Goal: Task Accomplishment & Management: Manage account settings

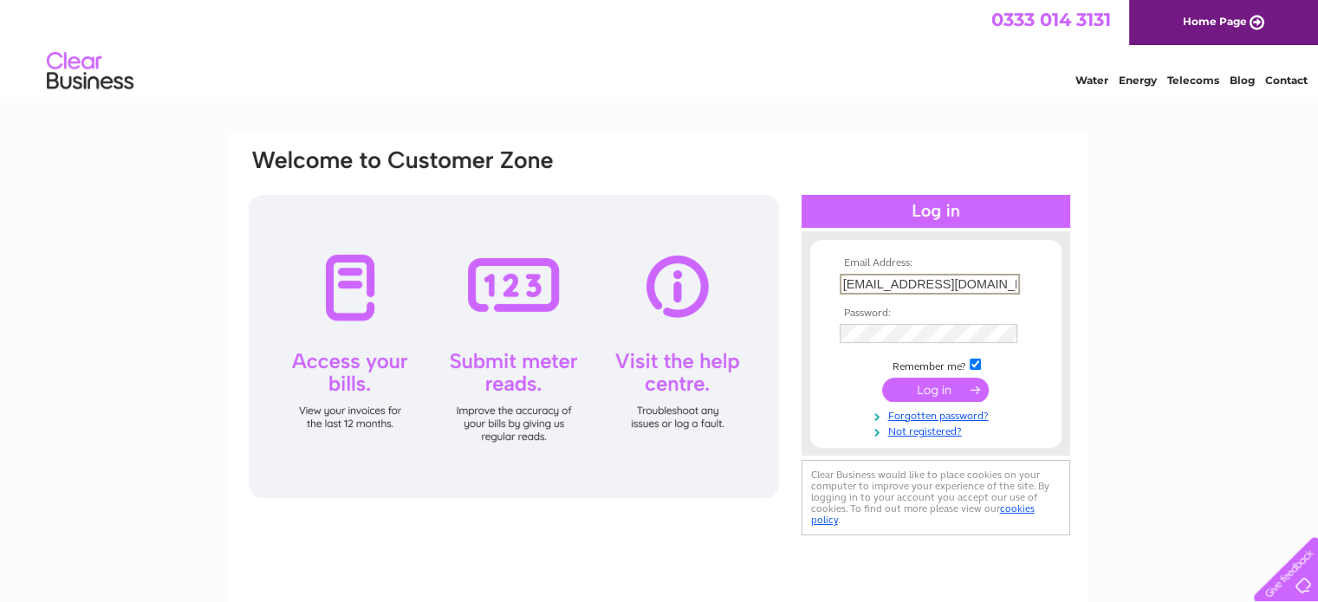
click at [929, 391] on input "submit" at bounding box center [935, 390] width 107 height 24
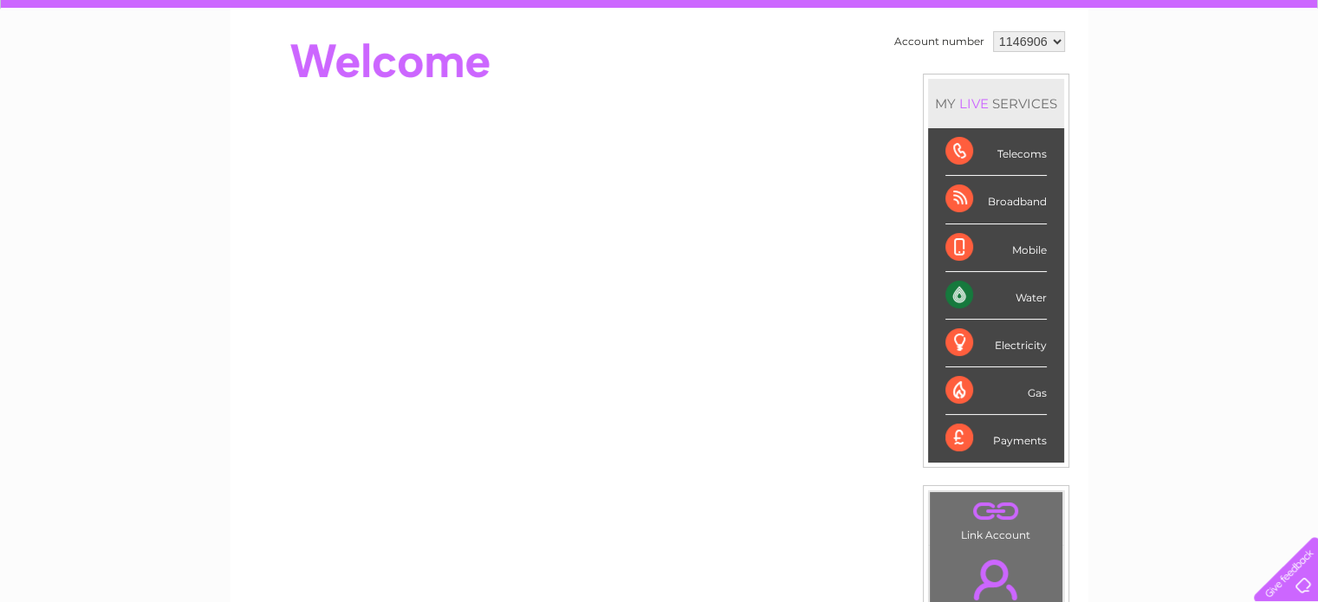
scroll to position [173, 0]
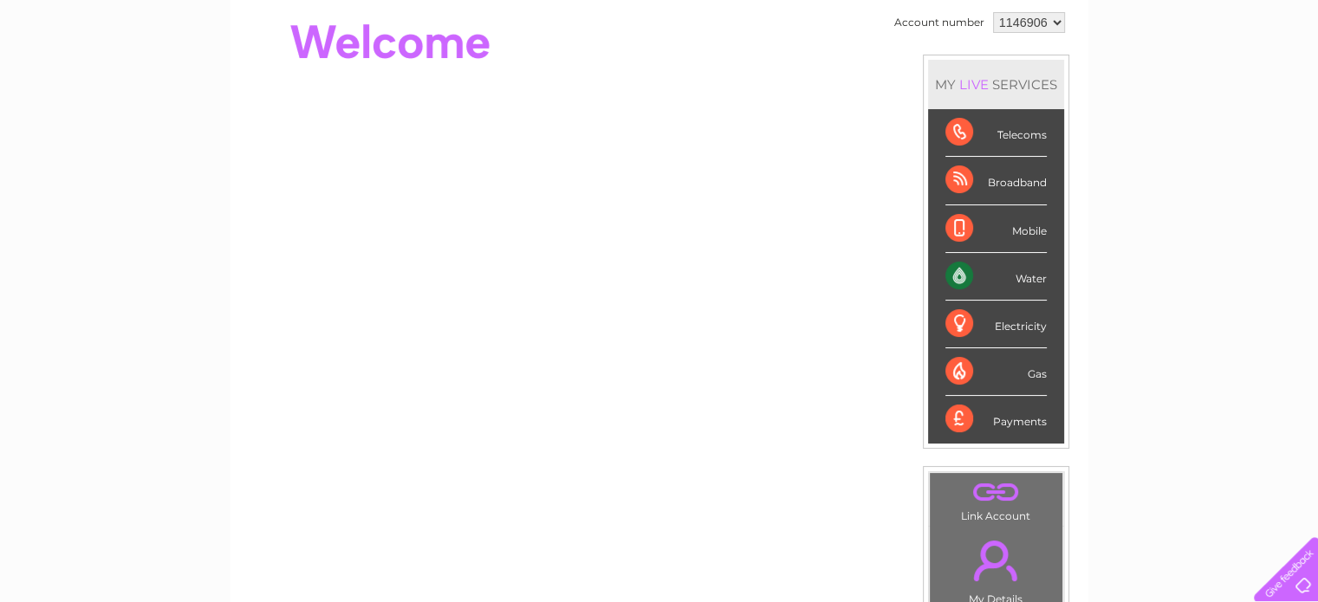
click at [956, 415] on div "Payments" at bounding box center [995, 419] width 101 height 47
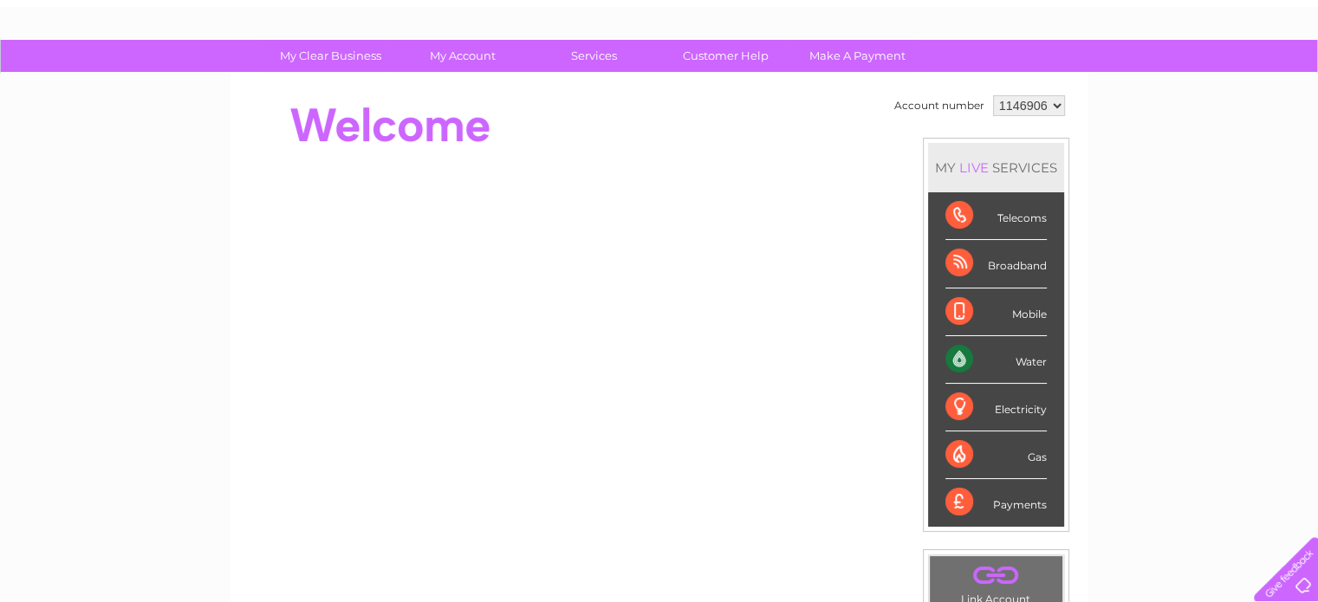
scroll to position [87, 0]
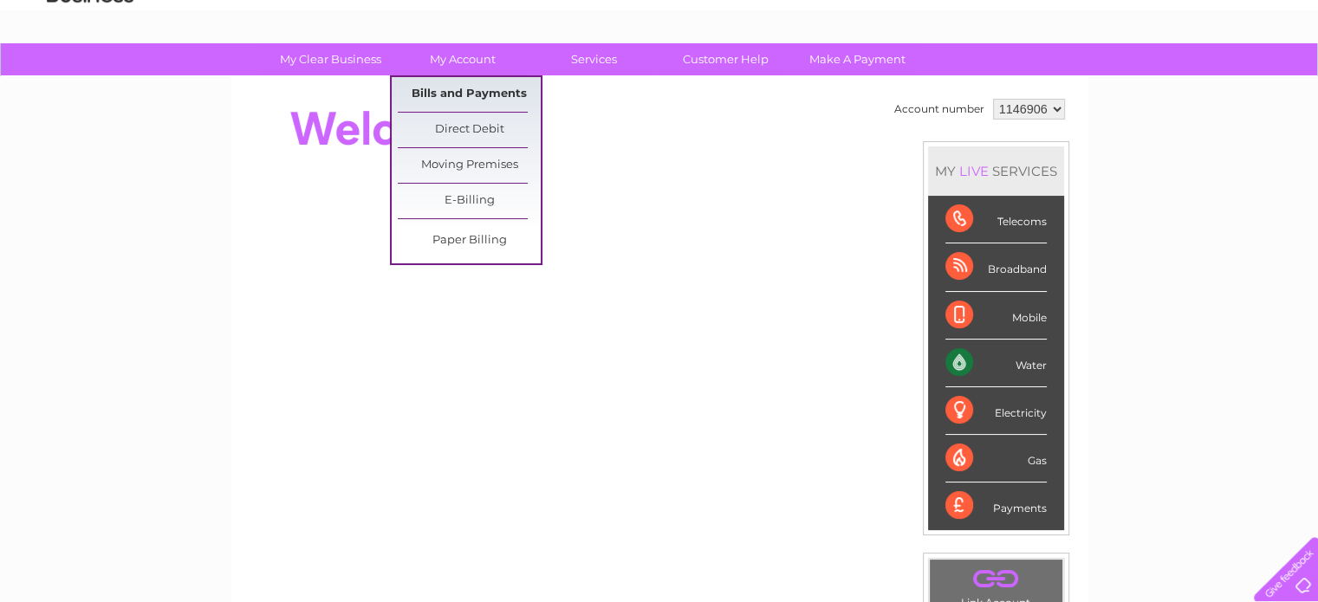
click at [463, 95] on link "Bills and Payments" at bounding box center [469, 94] width 143 height 35
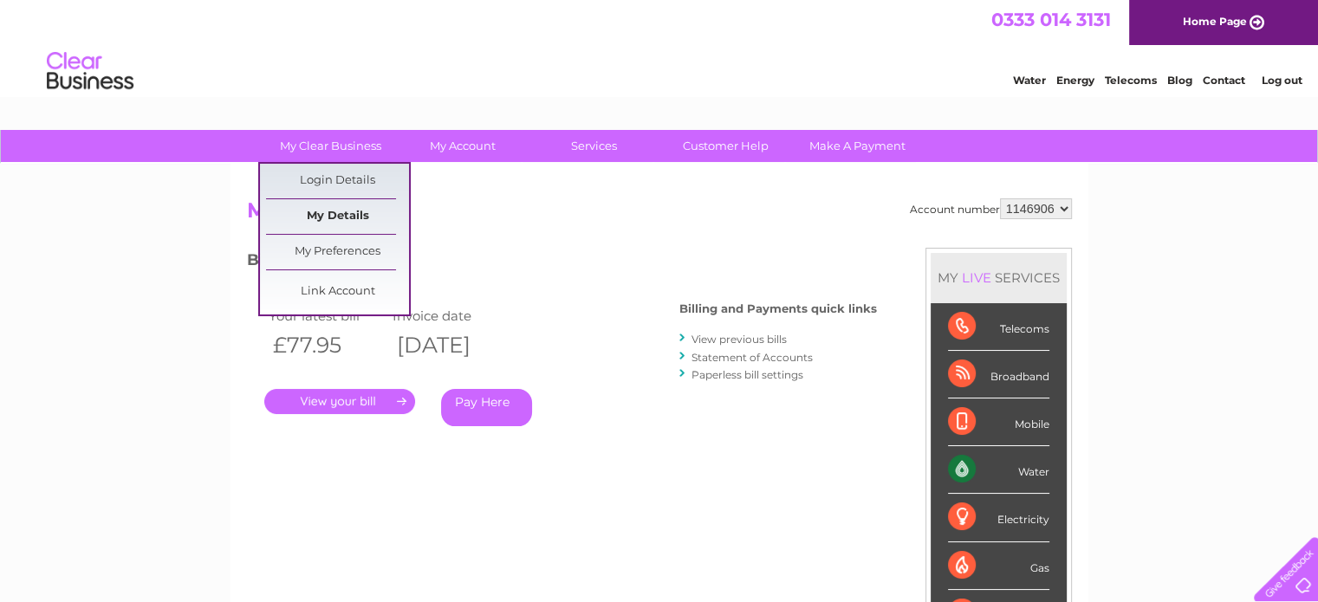
click at [334, 211] on link "My Details" at bounding box center [337, 216] width 143 height 35
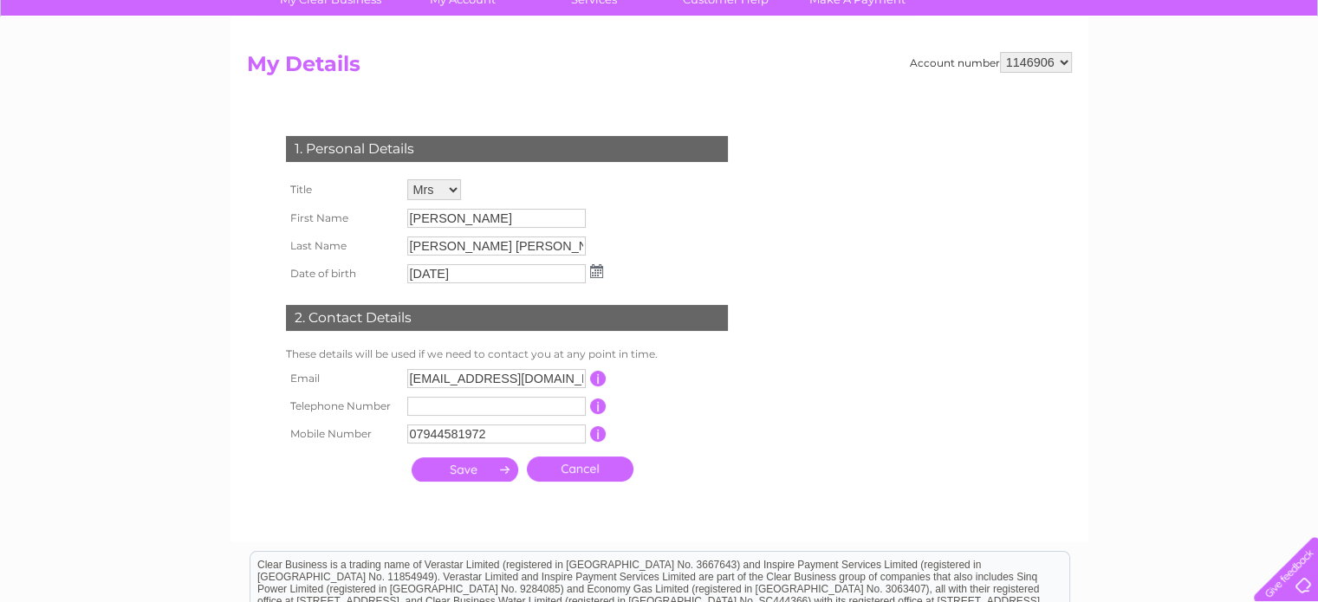
scroll to position [173, 0]
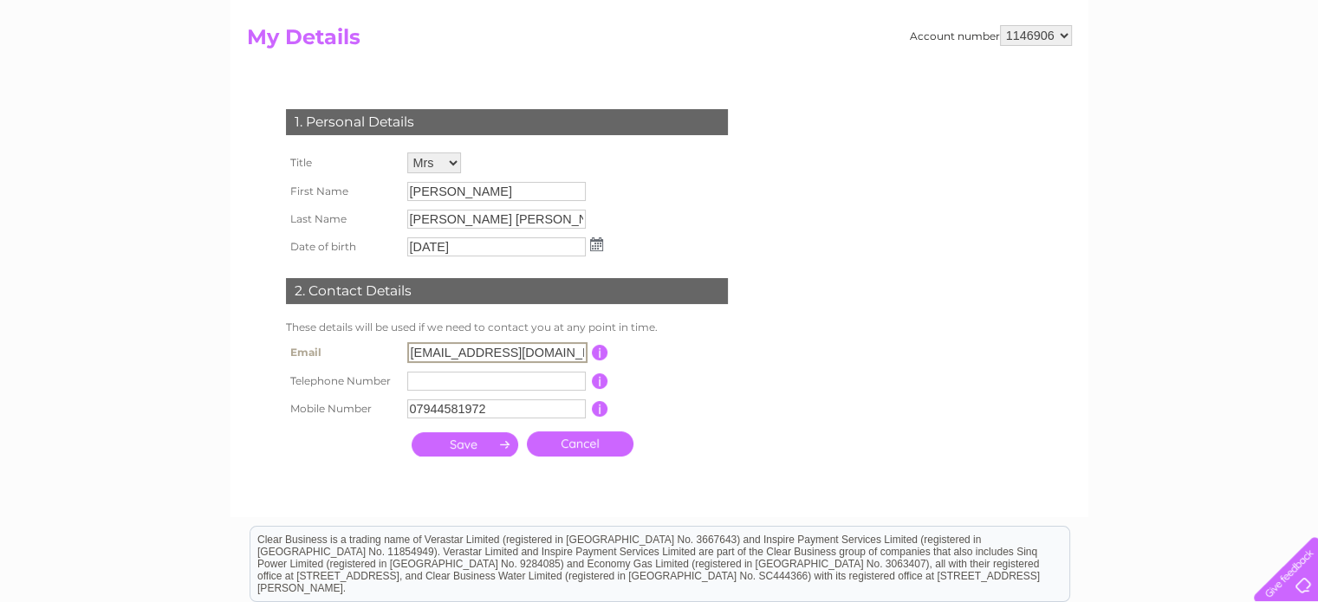
drag, startPoint x: 429, startPoint y: 349, endPoint x: 395, endPoint y: 353, distance: 34.0
click at [395, 353] on tr "Email [EMAIL_ADDRESS][DOMAIN_NAME] This should be a valid email address" at bounding box center [514, 352] width 465 height 29
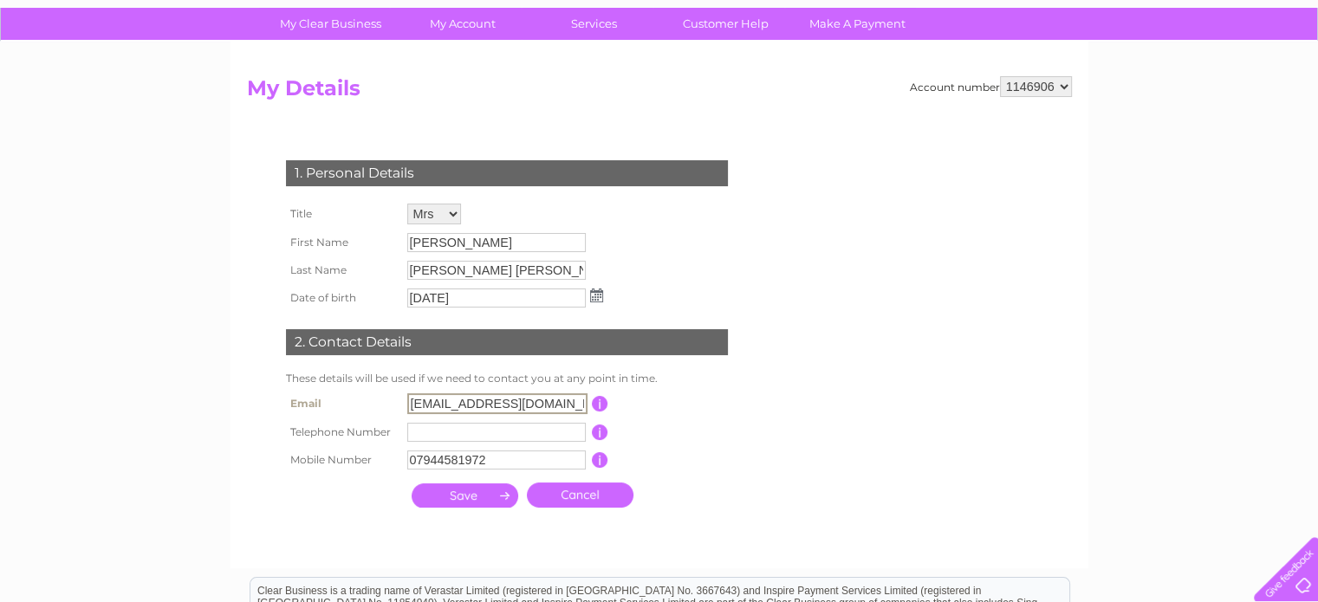
scroll to position [0, 0]
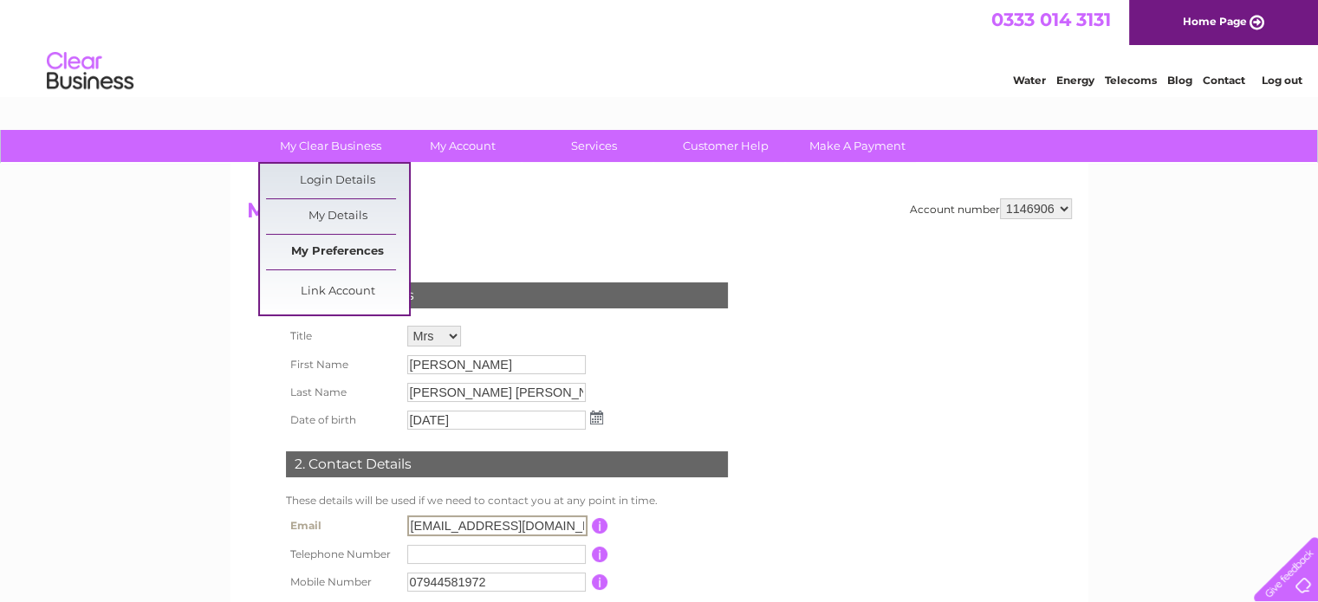
type input "accounts@munrowilson.com"
click at [346, 249] on link "My Preferences" at bounding box center [337, 252] width 143 height 35
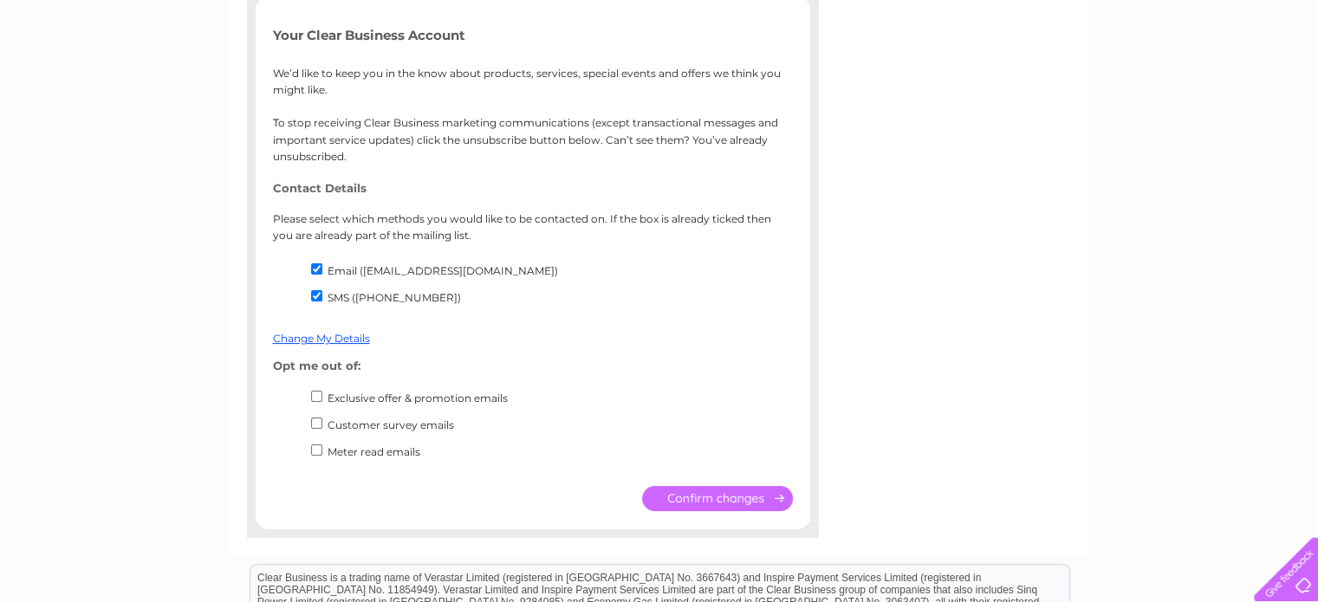
click at [315, 397] on input "Exclusive offer & promotion emails" at bounding box center [316, 396] width 11 height 11
checkbox input "true"
click at [315, 423] on input "Customer survey emails" at bounding box center [316, 423] width 11 height 11
checkbox input "true"
click at [315, 448] on input "Meter read emails" at bounding box center [316, 449] width 11 height 11
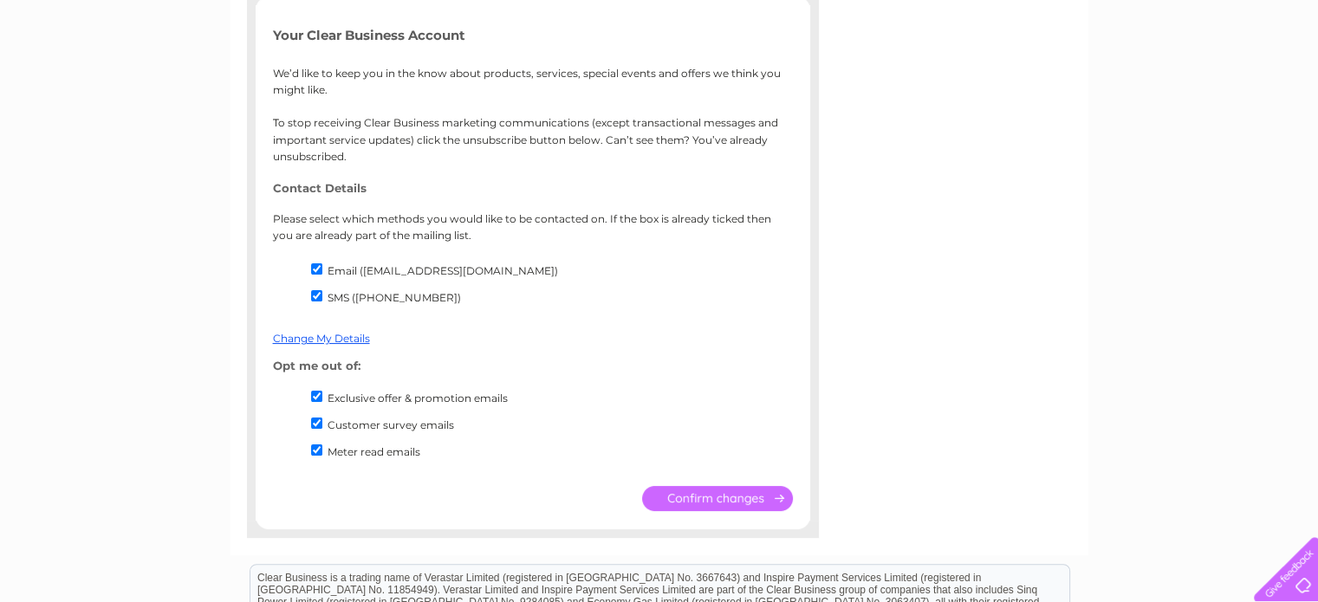
click at [317, 452] on input "Meter read emails" at bounding box center [316, 449] width 11 height 11
checkbox input "false"
click at [704, 501] on input "submit" at bounding box center [717, 498] width 151 height 25
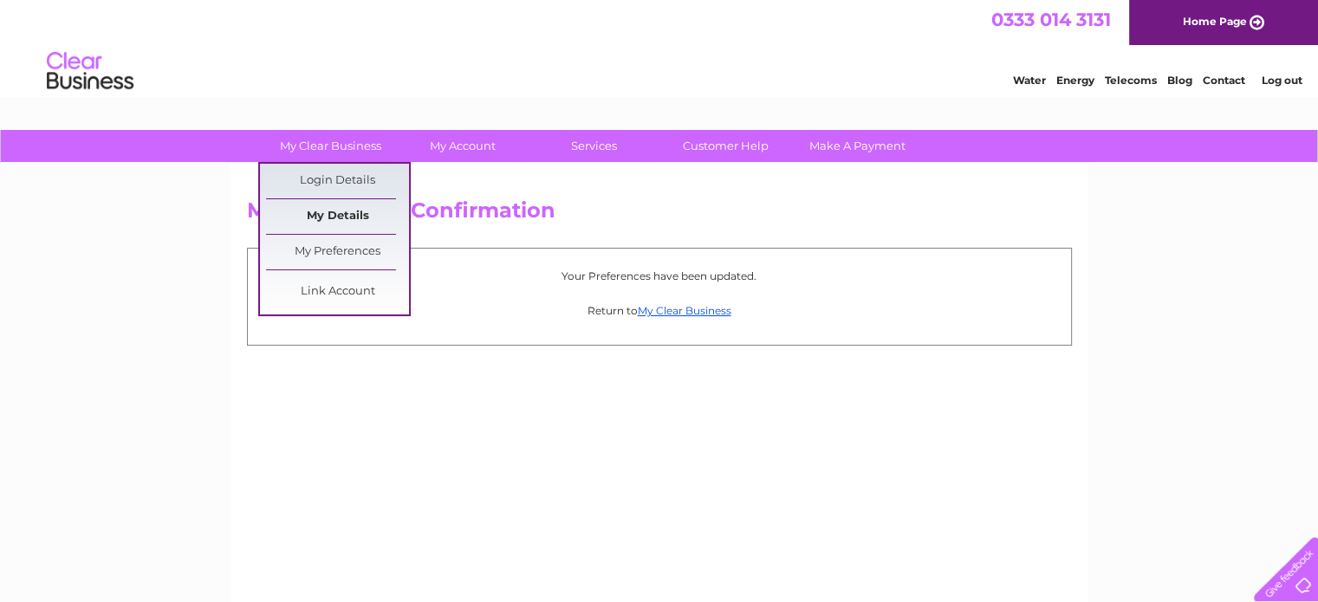
click at [346, 215] on link "My Details" at bounding box center [337, 216] width 143 height 35
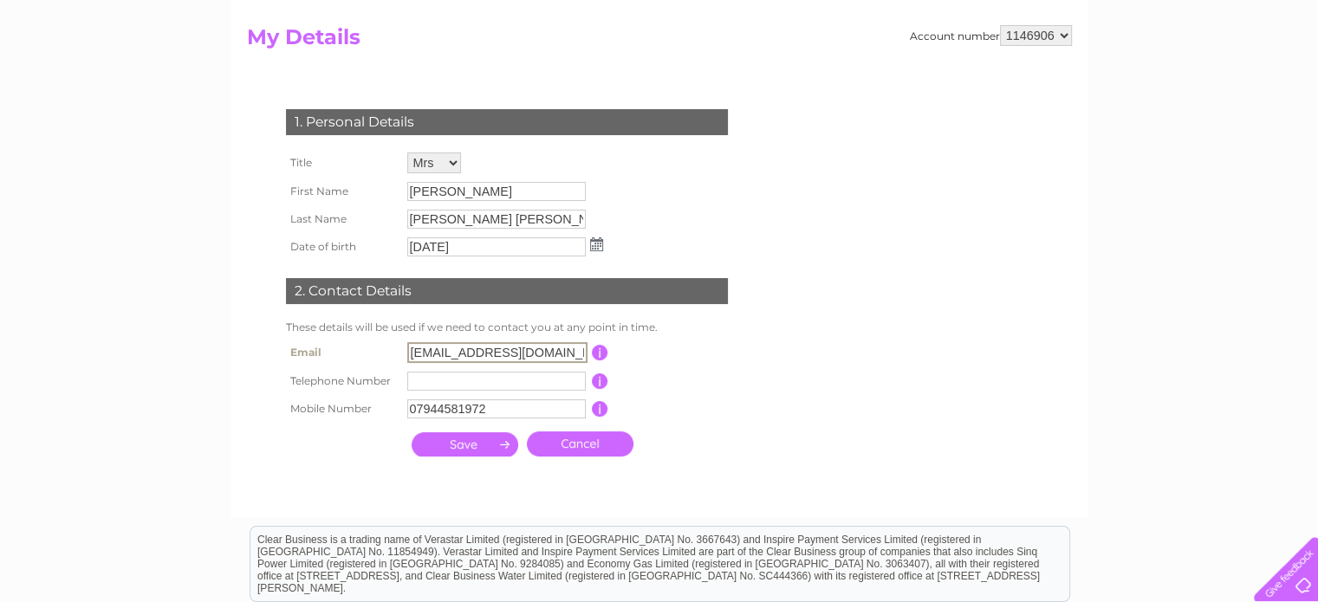
drag, startPoint x: 429, startPoint y: 347, endPoint x: 359, endPoint y: 353, distance: 70.4
click at [359, 353] on tr "Email mm@munrowilson.com This should be a valid email address" at bounding box center [514, 352] width 465 height 29
type input "accounts@munrowilson.com"
click at [468, 450] on input "submit" at bounding box center [464, 444] width 107 height 24
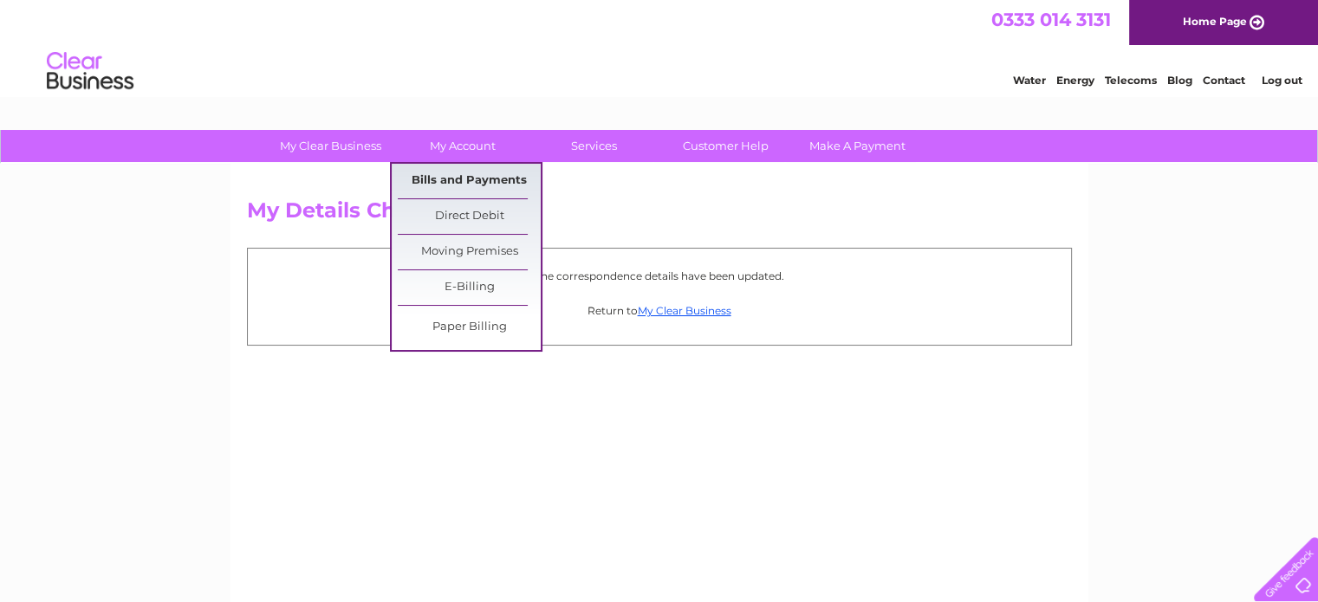
click at [463, 171] on link "Bills and Payments" at bounding box center [469, 181] width 143 height 35
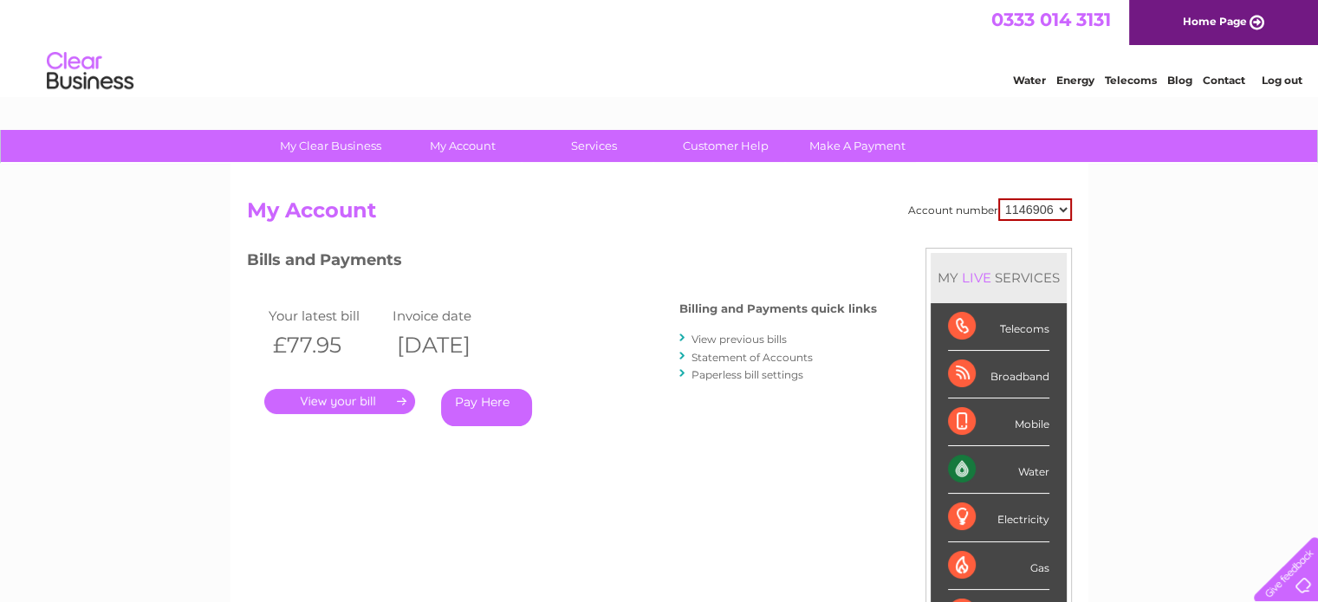
click at [347, 404] on link "." at bounding box center [339, 401] width 151 height 25
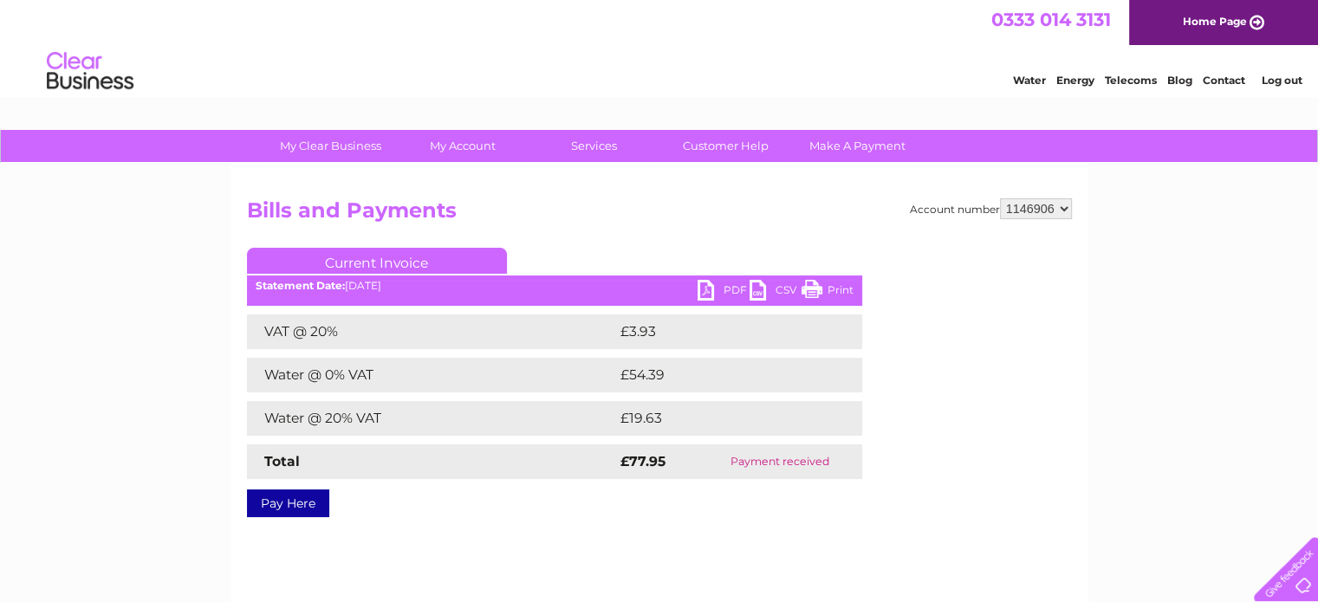
click at [703, 292] on link "PDF" at bounding box center [723, 292] width 52 height 25
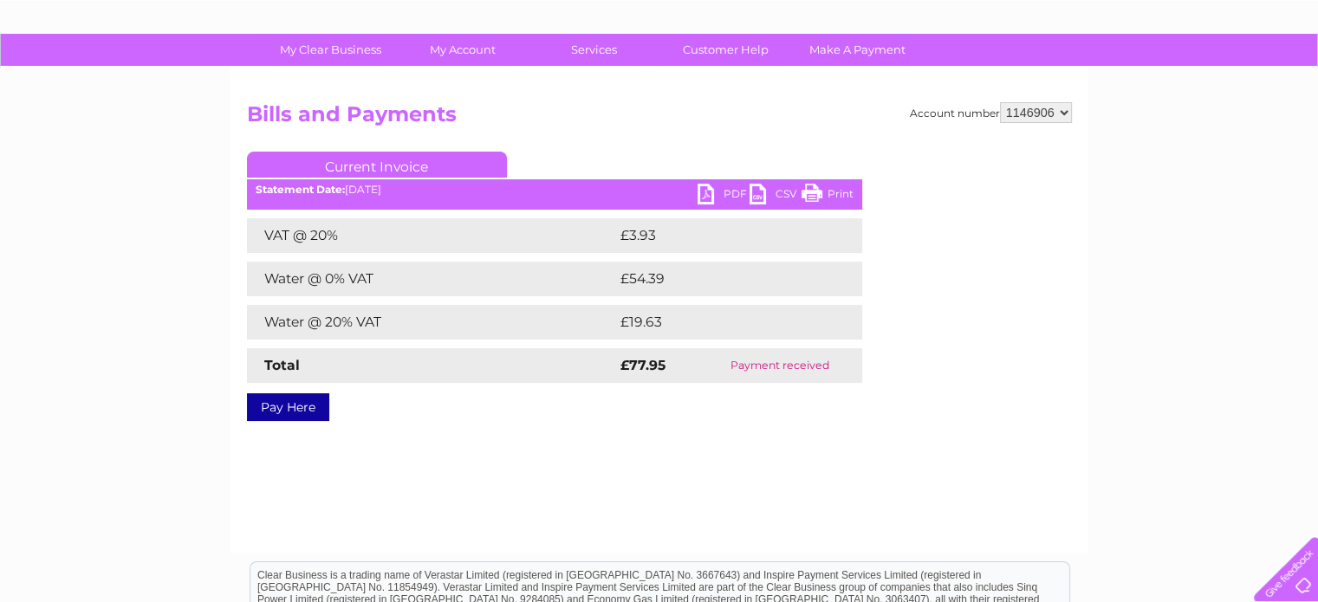
scroll to position [87, 0]
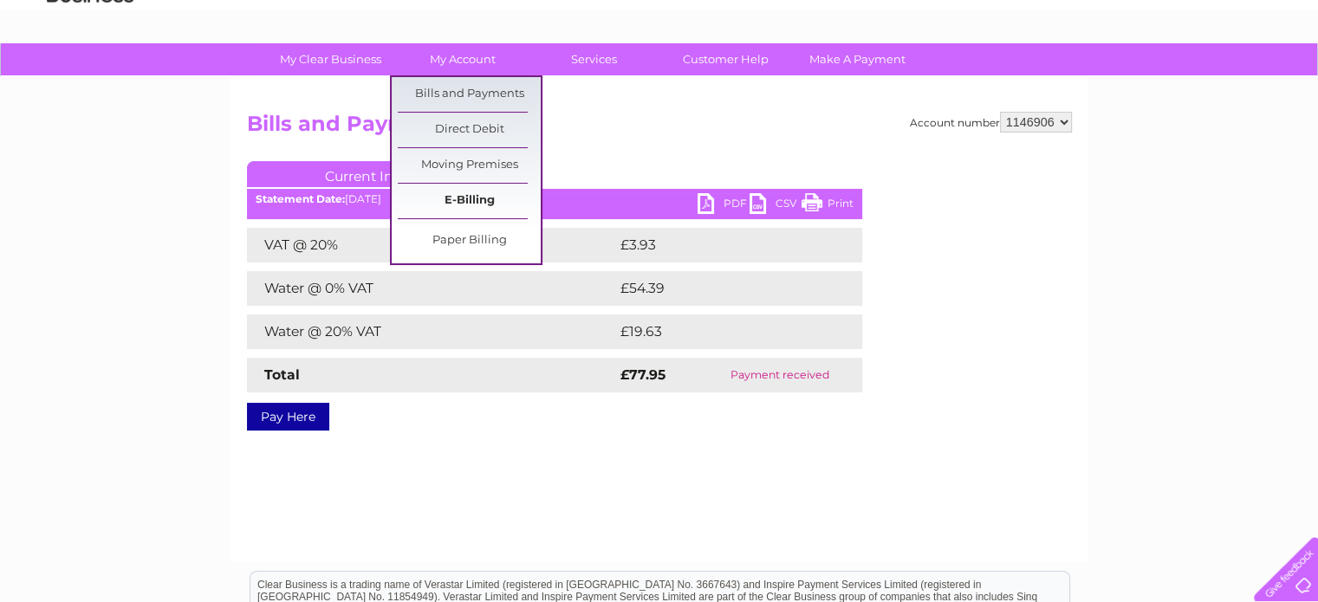
click at [470, 197] on link "E-Billing" at bounding box center [469, 201] width 143 height 35
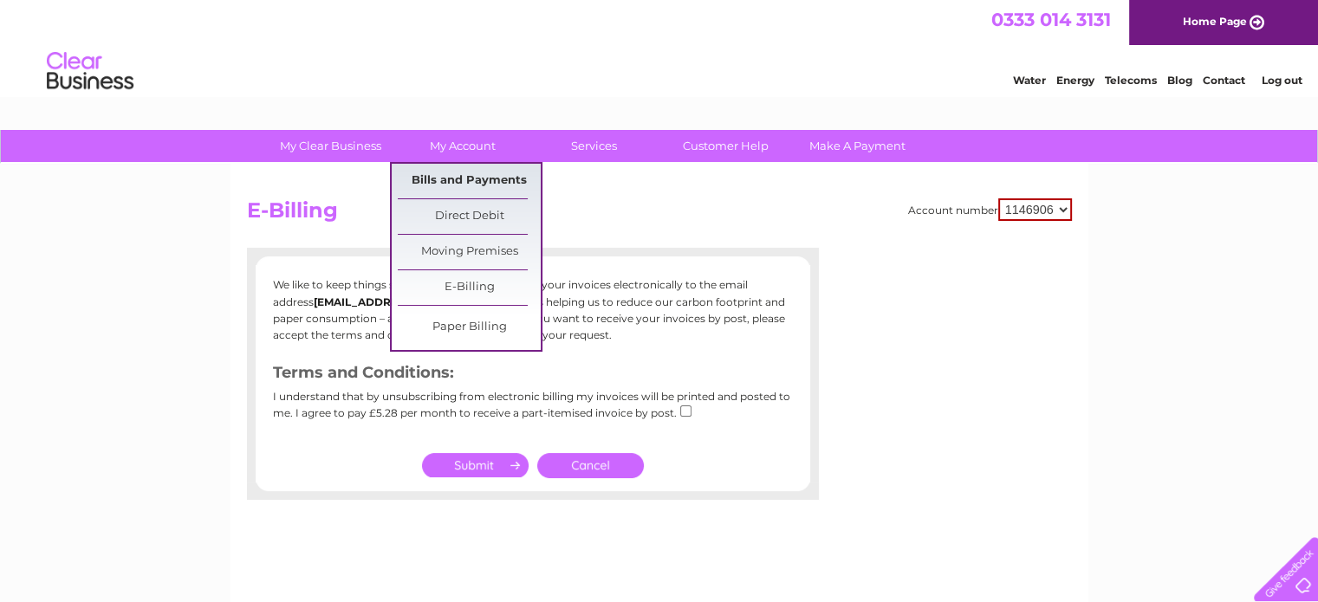
click at [464, 177] on link "Bills and Payments" at bounding box center [469, 181] width 143 height 35
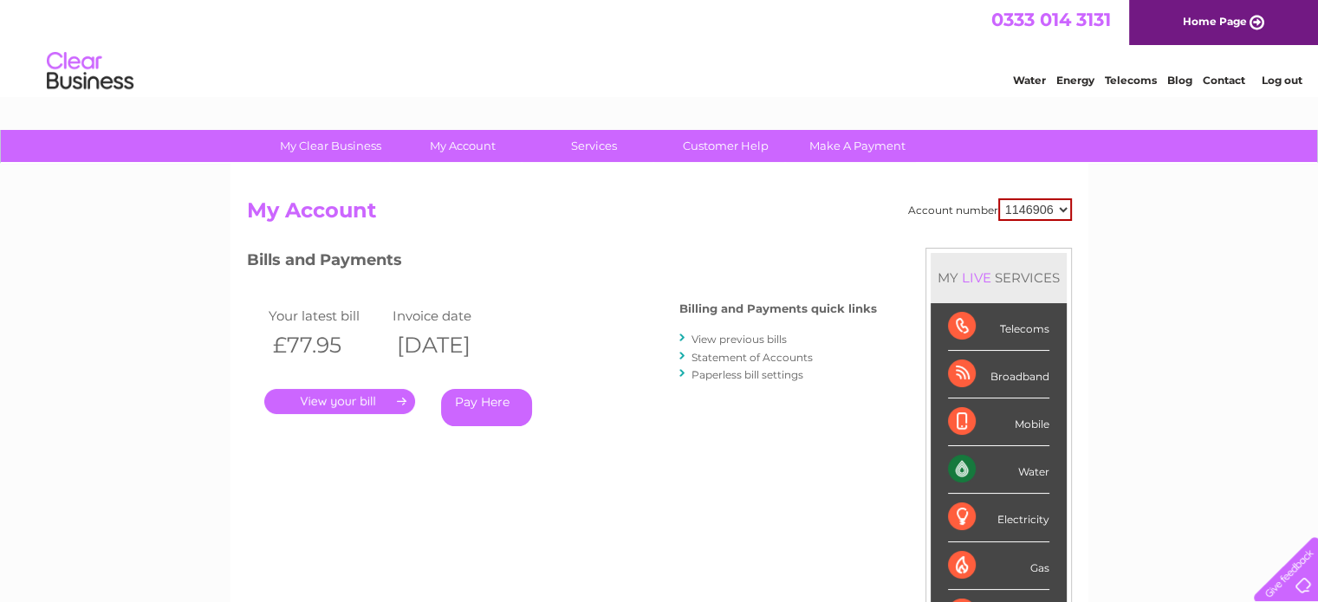
click at [730, 339] on link "View previous bills" at bounding box center [738, 339] width 95 height 13
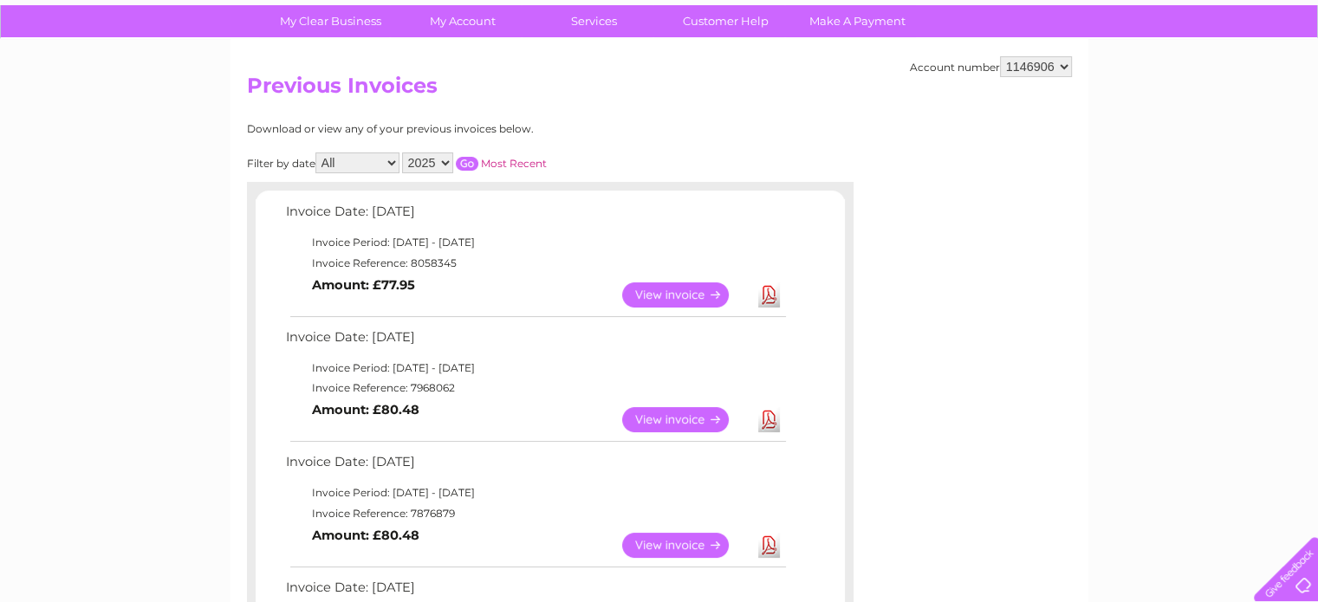
scroll to position [173, 0]
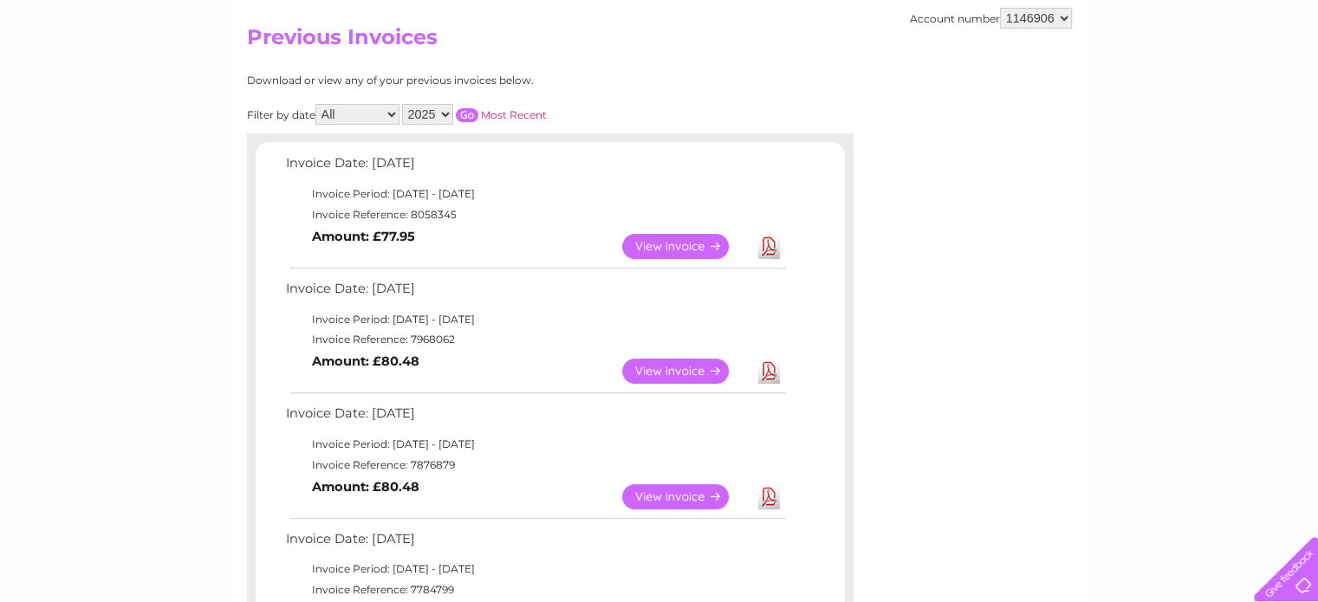
click at [428, 210] on td "Invoice Reference: 8058345" at bounding box center [535, 214] width 507 height 21
copy td "8058345"
click at [436, 337] on td "Invoice Reference: 7968062" at bounding box center [535, 339] width 507 height 21
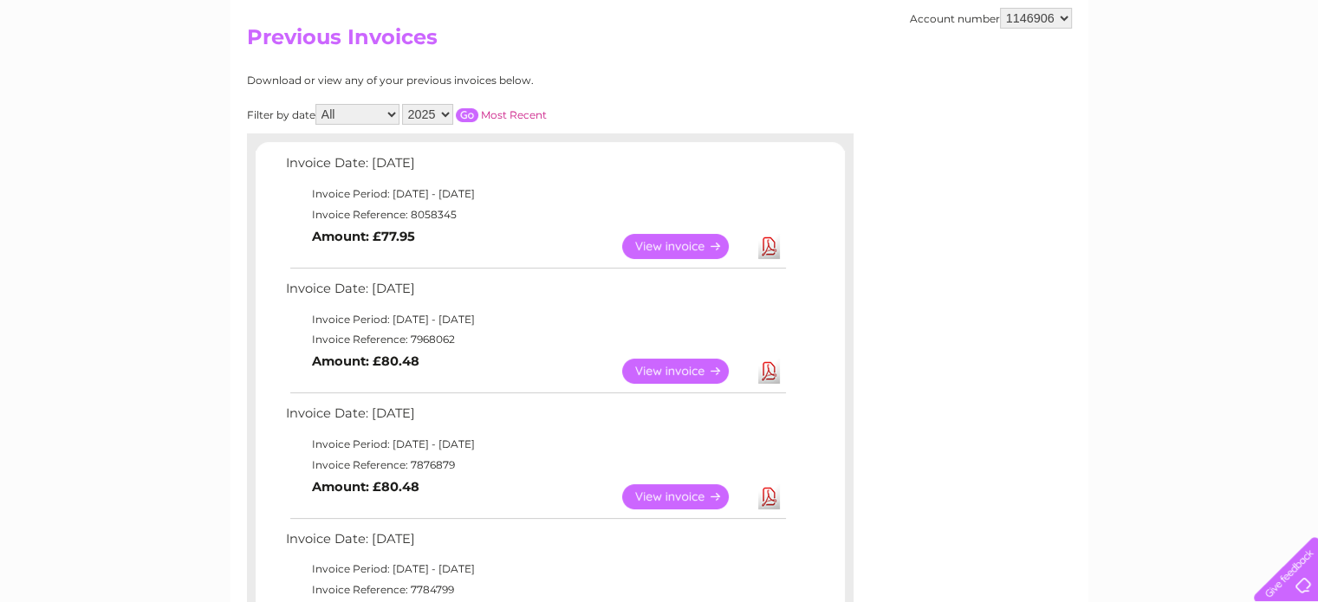
copy td "7968062"
click at [431, 466] on td "Invoice Reference: 7876879" at bounding box center [535, 465] width 507 height 21
click at [431, 465] on td "Invoice Reference: 7876879" at bounding box center [535, 465] width 507 height 21
copy td "7876879"
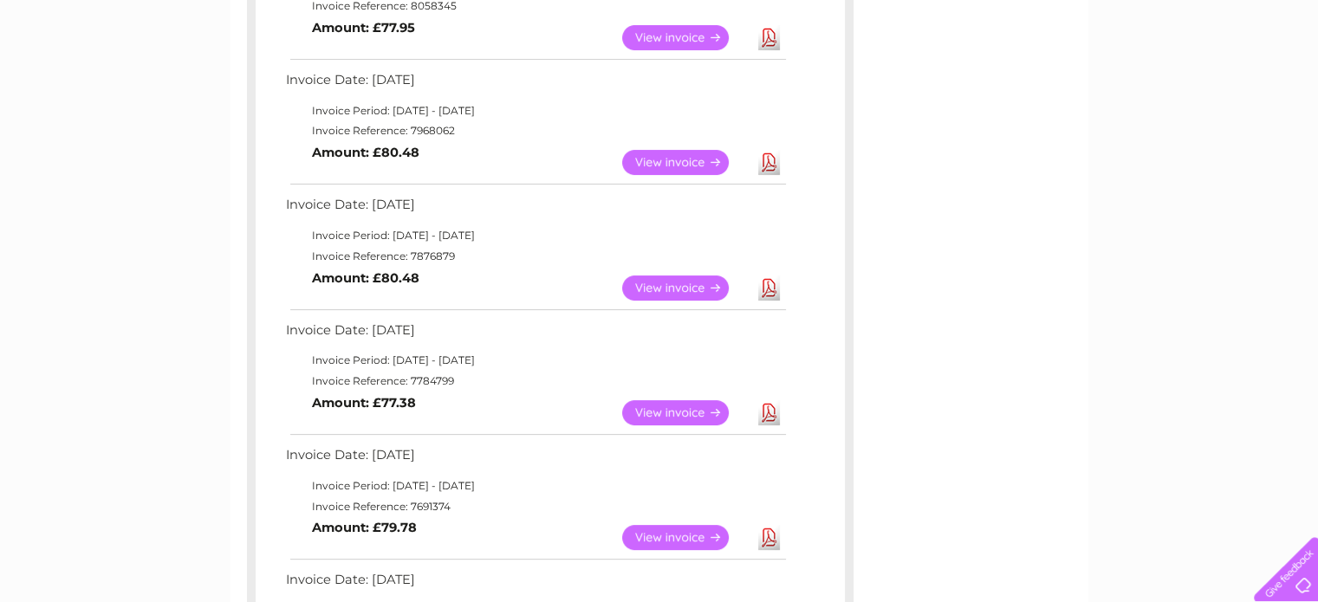
scroll to position [433, 0]
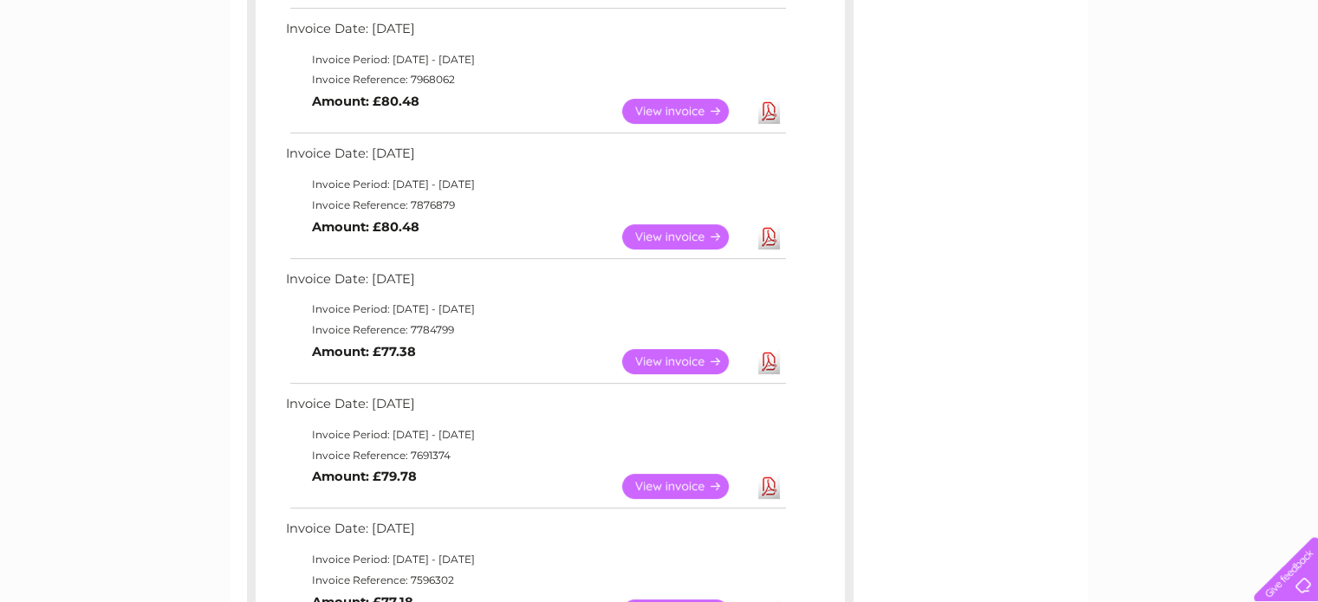
click at [437, 332] on td "Invoice Reference: 7784799" at bounding box center [535, 330] width 507 height 21
copy td "7784799"
click at [422, 454] on td "Invoice Reference: 7691374" at bounding box center [535, 455] width 507 height 21
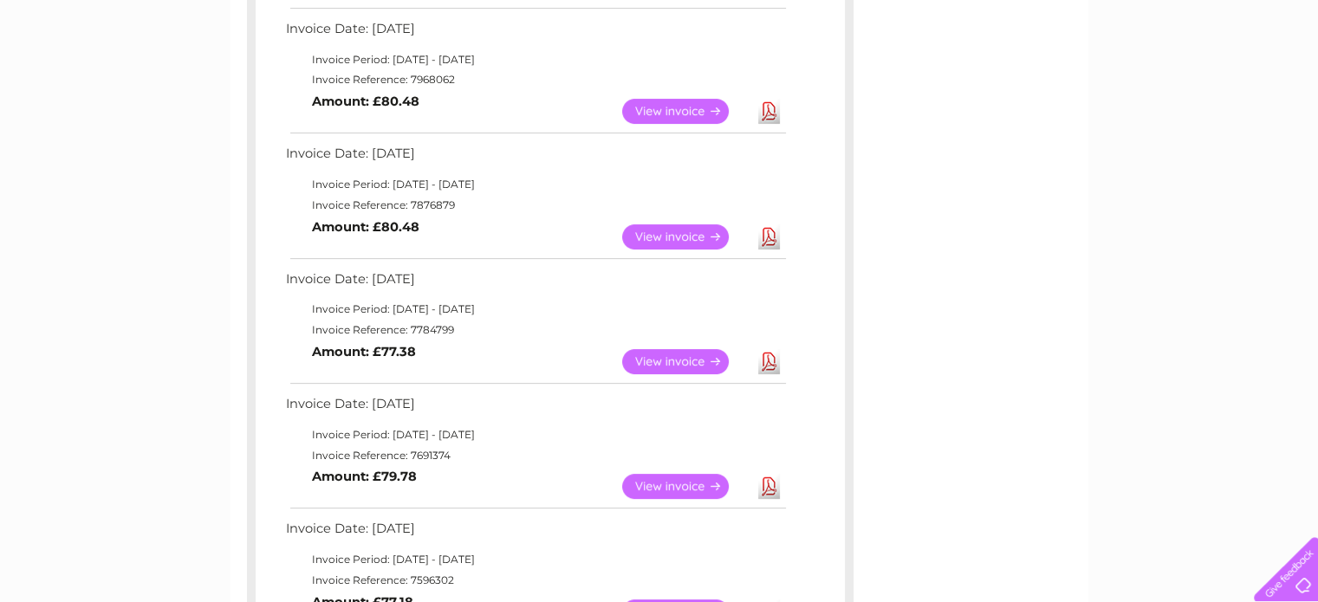
copy td "7691374"
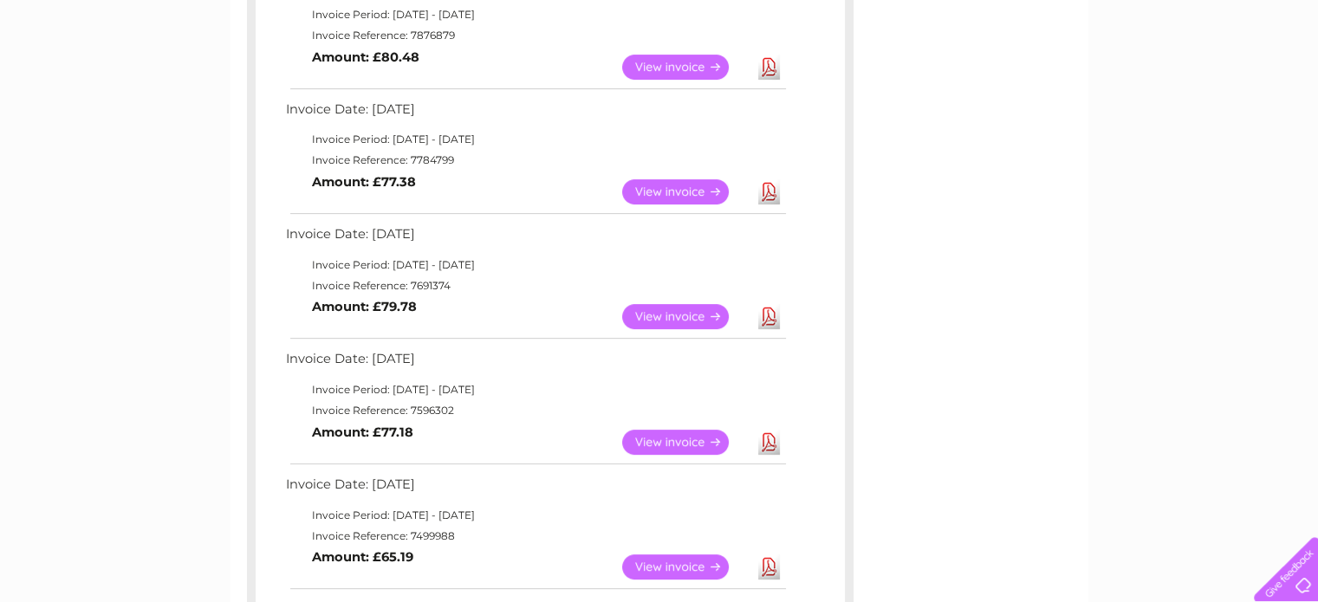
scroll to position [606, 0]
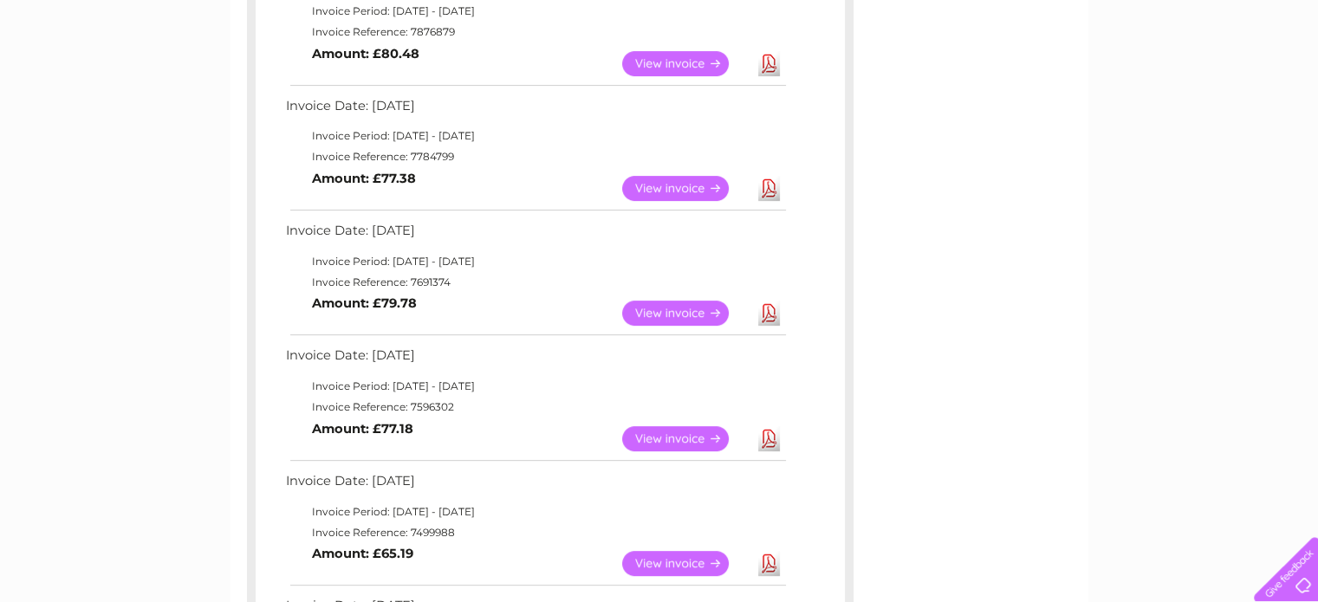
click at [430, 402] on td "Invoice Reference: 7596302" at bounding box center [535, 407] width 507 height 21
copy td "7596302"
click at [769, 437] on link "Download" at bounding box center [769, 438] width 22 height 25
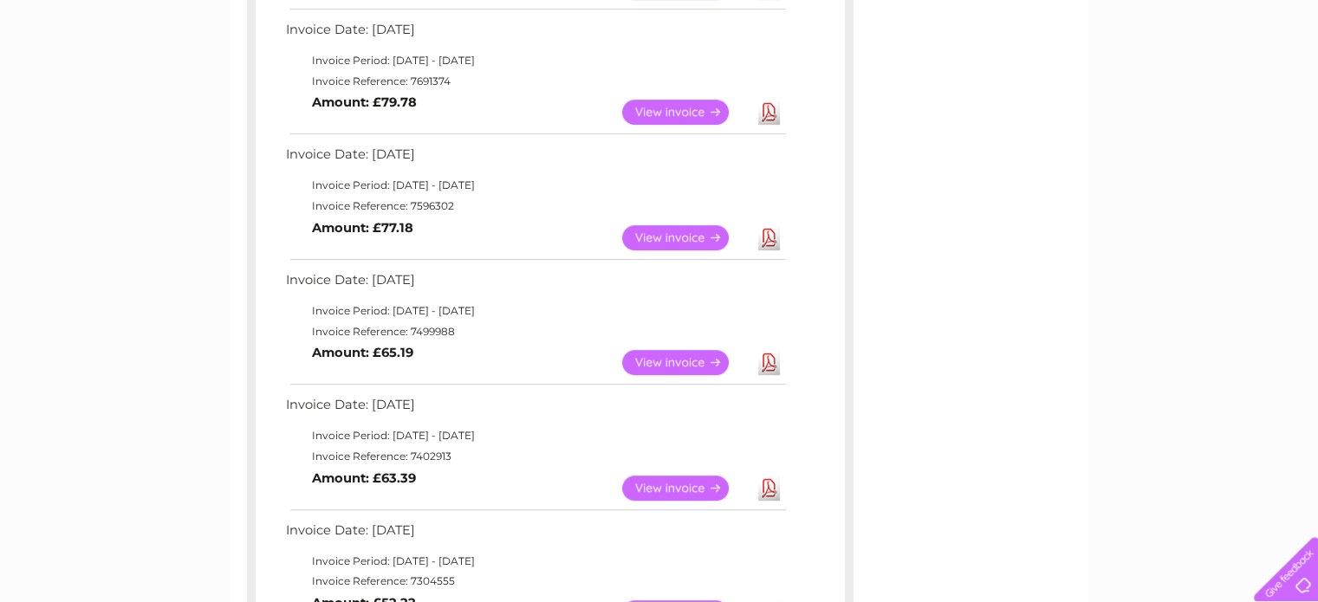
scroll to position [866, 0]
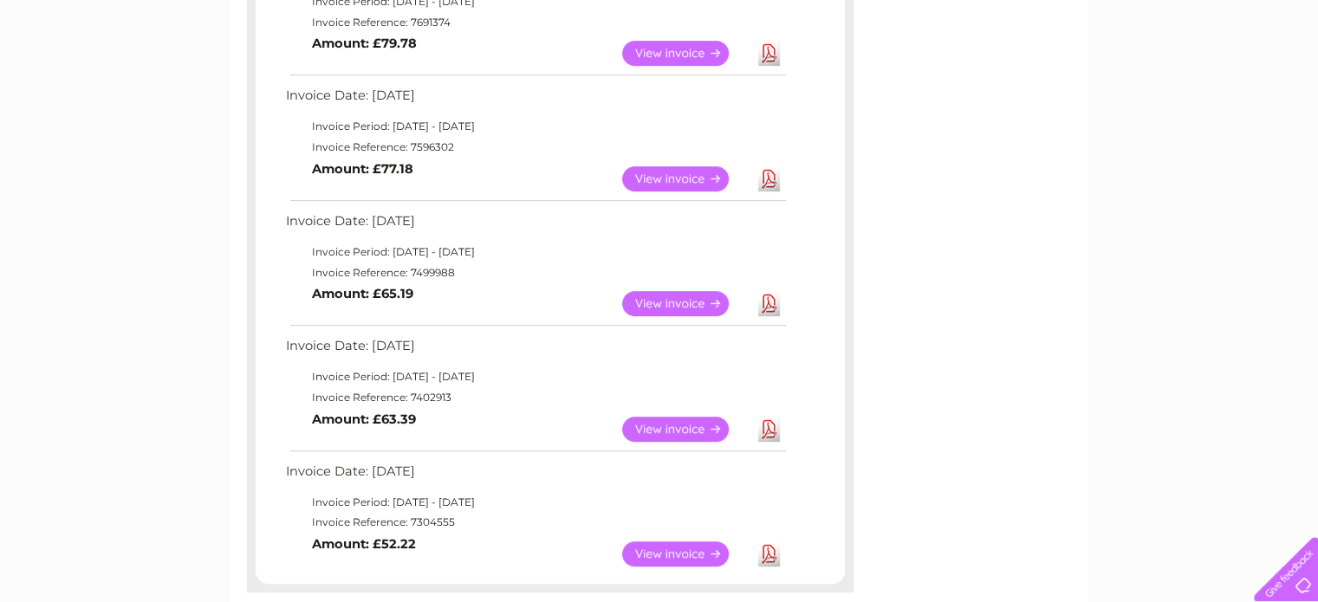
click at [437, 269] on td "Invoice Reference: 7499988" at bounding box center [535, 272] width 507 height 21
copy td "7499988"
click at [771, 301] on link "Download" at bounding box center [769, 303] width 22 height 25
click at [422, 392] on td "Invoice Reference: 7402913" at bounding box center [535, 397] width 507 height 21
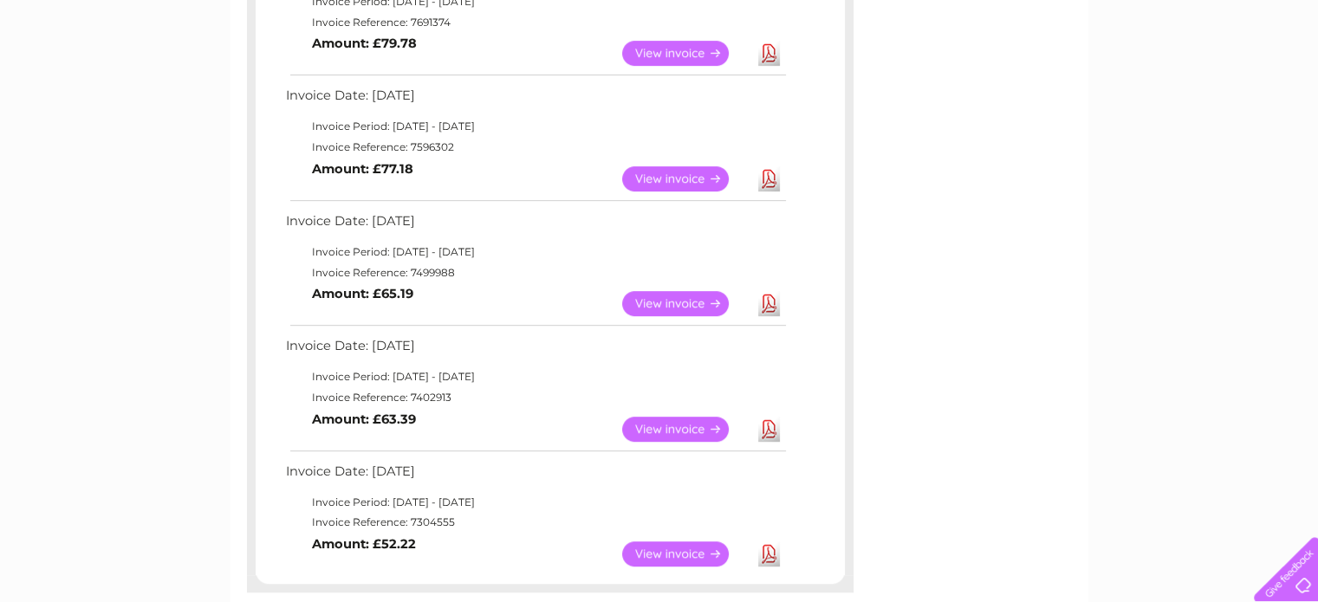
click at [422, 392] on td "Invoice Reference: 7402913" at bounding box center [535, 397] width 507 height 21
copy td "7402913"
click at [766, 426] on link "Download" at bounding box center [769, 429] width 22 height 25
click at [430, 520] on td "Invoice Reference: 7304555" at bounding box center [535, 522] width 507 height 21
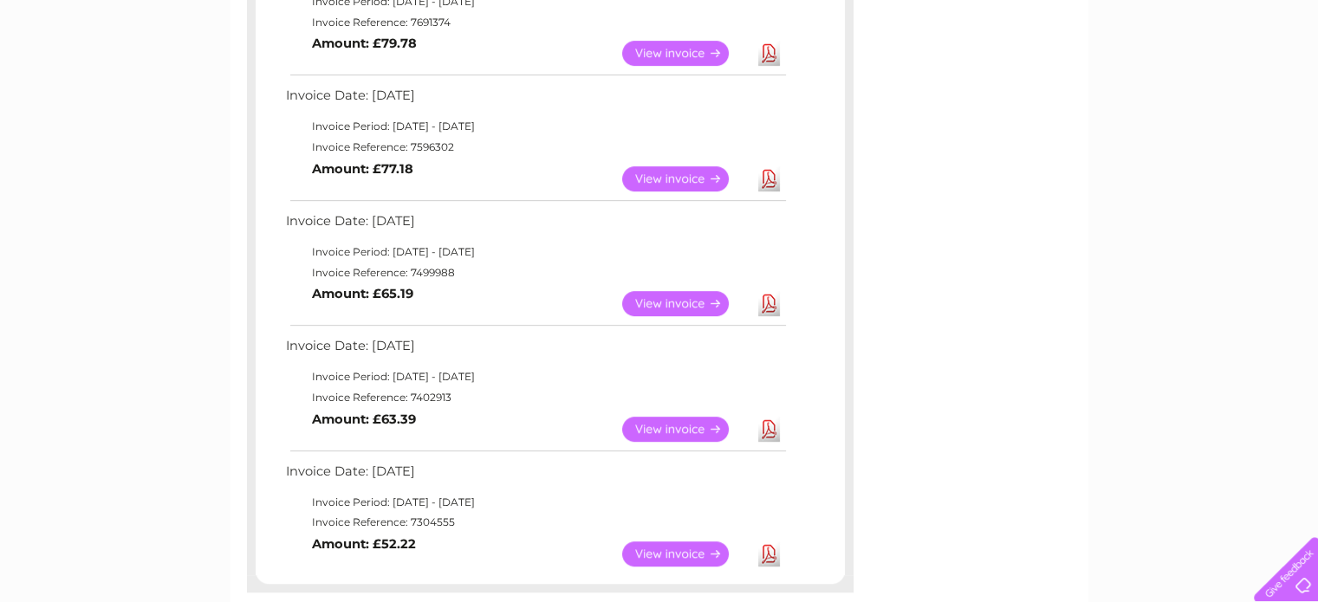
copy td "7304555"
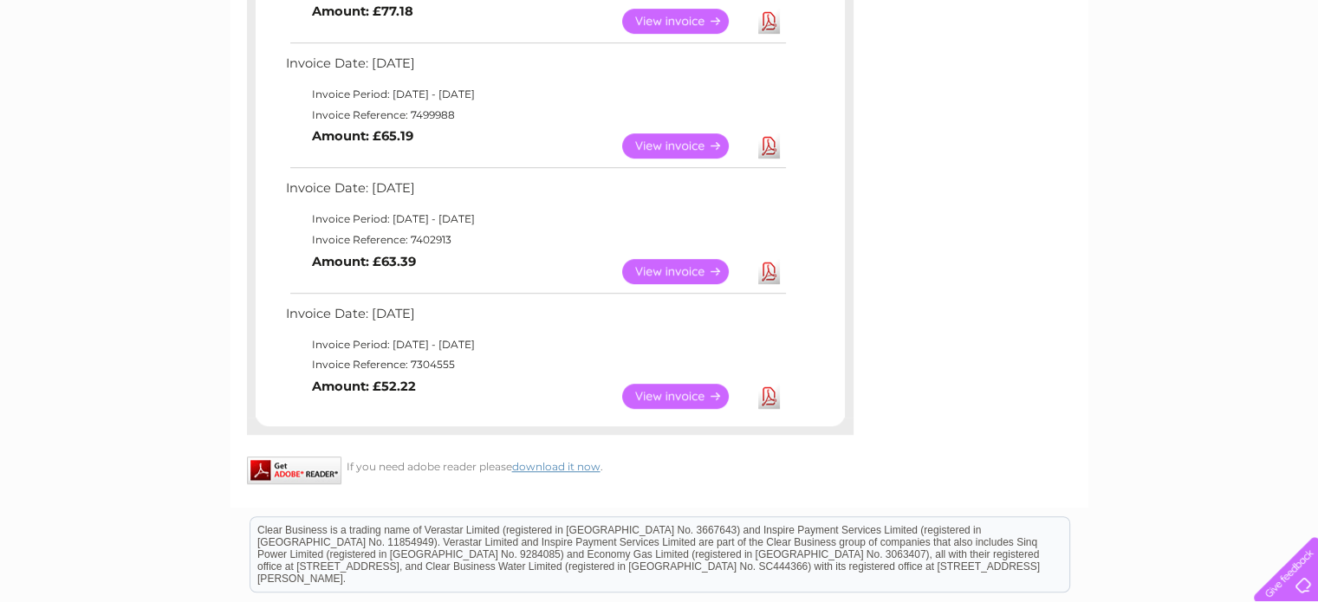
scroll to position [1039, 0]
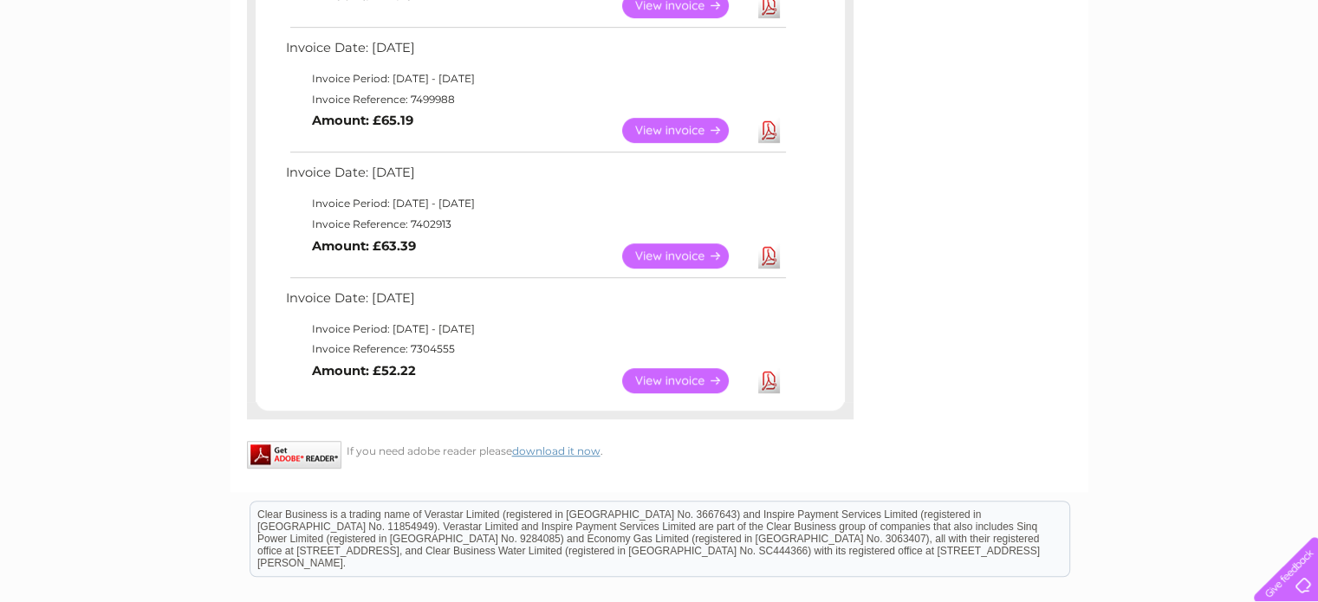
click at [775, 379] on link "Download" at bounding box center [769, 380] width 22 height 25
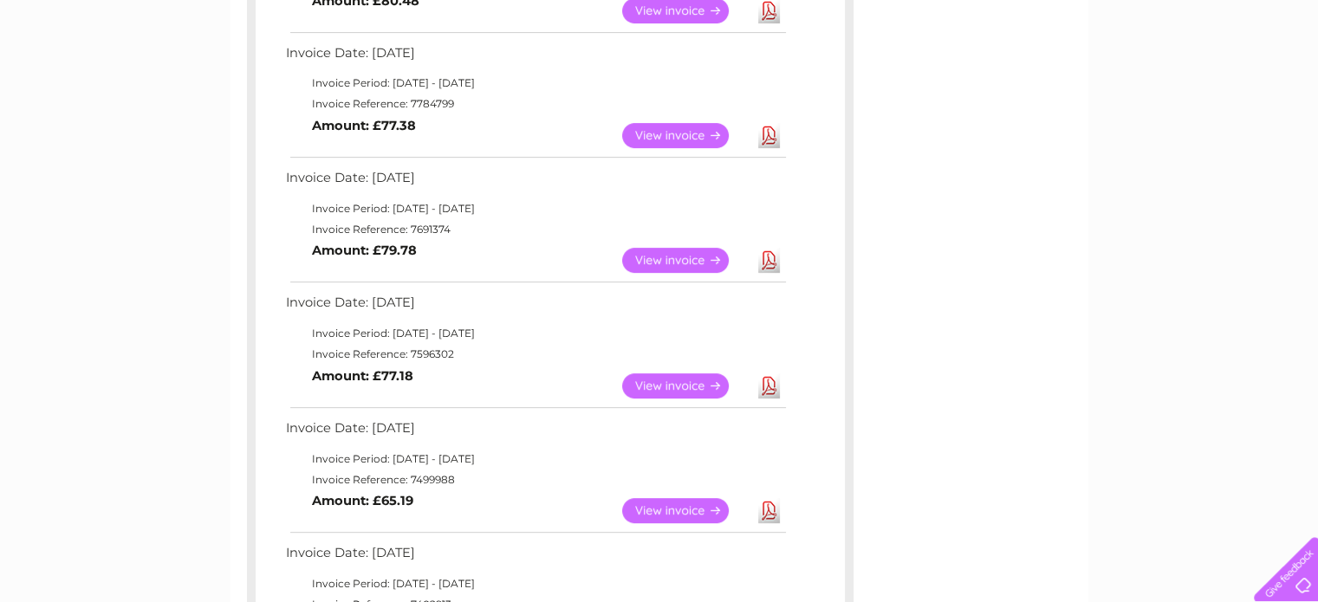
scroll to position [433, 0]
